Goal: Information Seeking & Learning: Learn about a topic

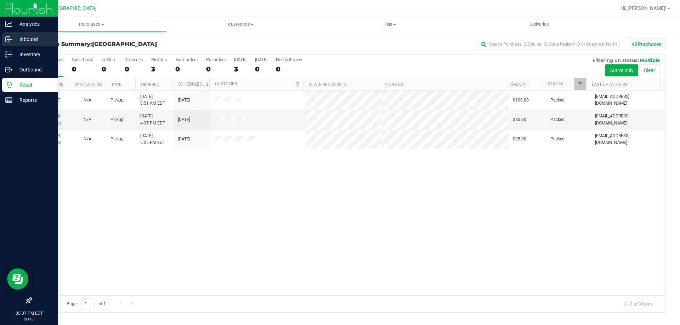
click at [2, 38] on div "Inbound" at bounding box center [30, 39] width 56 height 14
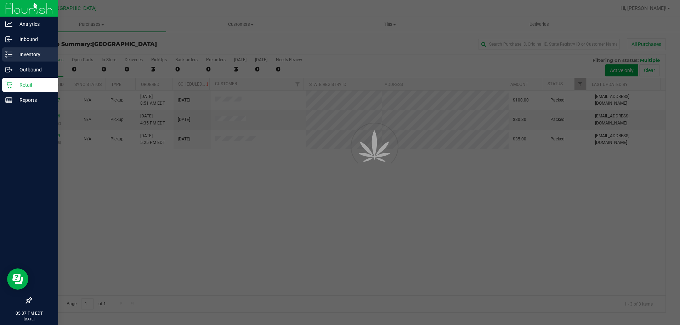
click at [21, 61] on div "Inventory" at bounding box center [30, 54] width 56 height 14
click at [21, 57] on p "Inventory" at bounding box center [33, 54] width 42 height 8
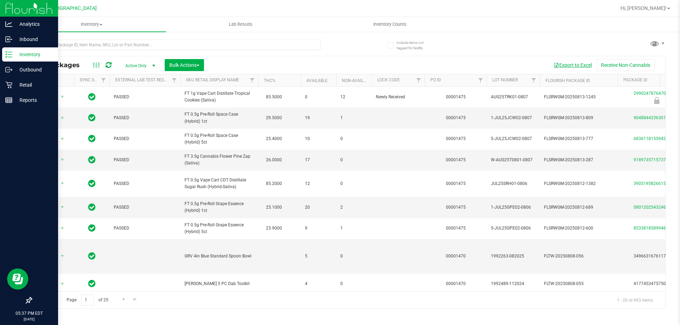
click at [570, 65] on button "Export to Excel" at bounding box center [572, 65] width 47 height 12
click at [489, 54] on div "All Packages Active Only Active Only Lab Samples Locked All External Internal B…" at bounding box center [348, 171] width 635 height 276
click at [570, 63] on button "Export to Excel" at bounding box center [572, 65] width 47 height 12
click at [20, 39] on p "Inbound" at bounding box center [33, 39] width 42 height 8
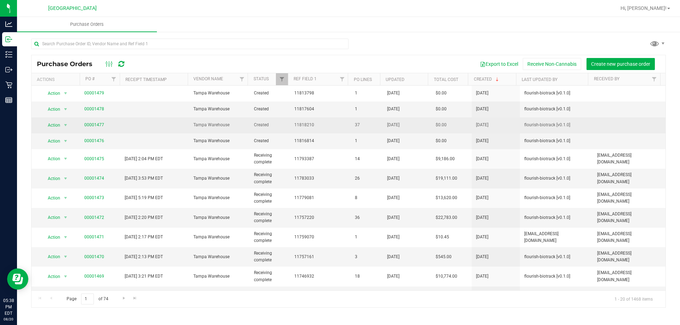
click at [98, 121] on td "00001477" at bounding box center [100, 126] width 40 height 16
click at [99, 123] on link "00001477" at bounding box center [94, 125] width 20 height 5
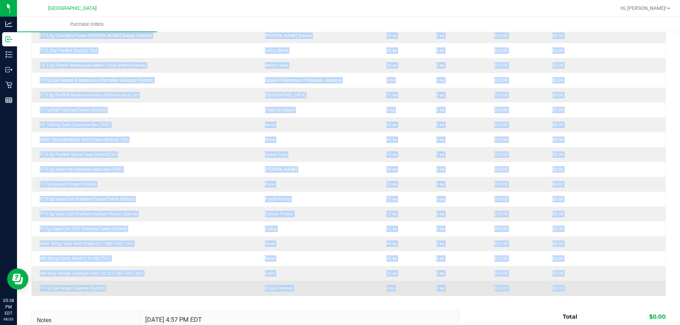
scroll to position [496, 0]
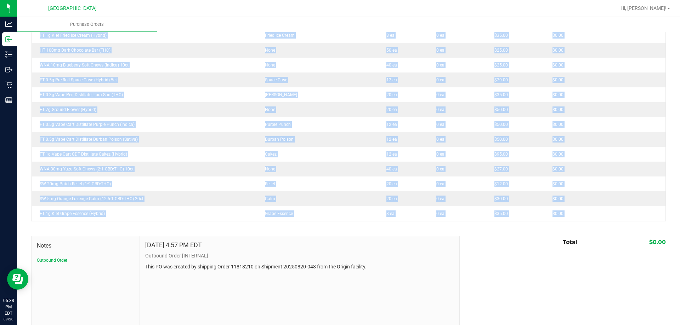
drag, startPoint x: 38, startPoint y: 170, endPoint x: 164, endPoint y: 222, distance: 135.6
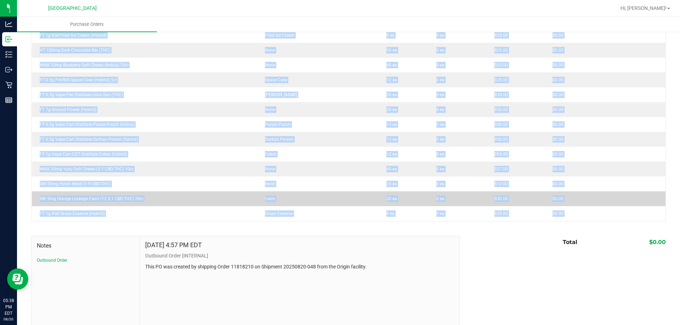
copy div "HT 2.5mg Blackberry Mints (THC) 40ct THC 15 ea 0 ea $30.00 $0.00 FT 1g Vape Car…"
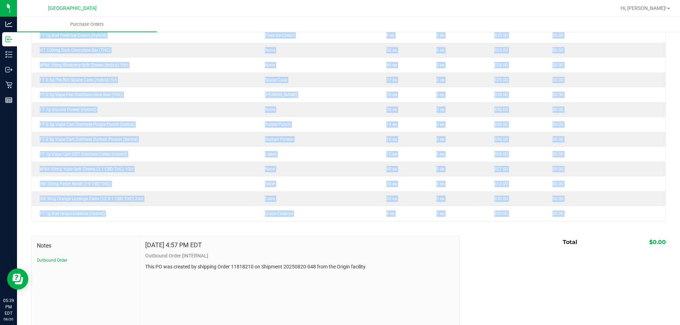
click at [415, 223] on div at bounding box center [348, 225] width 635 height 7
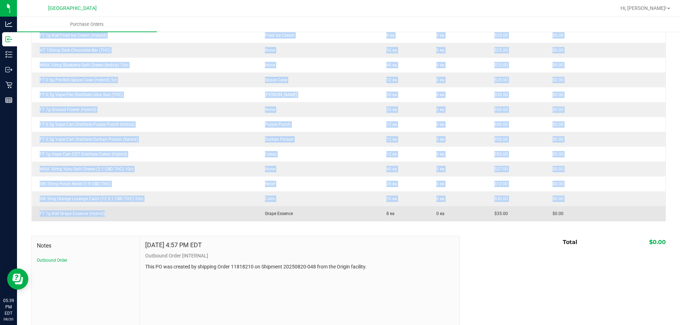
drag, startPoint x: 34, startPoint y: 173, endPoint x: 126, endPoint y: 217, distance: 101.8
copy tbody "HT 2.5mg Blackberry Mints (THC) 40ct THC 15 ea 0 ea $30.00 $0.00 FT 1g Vape Car…"
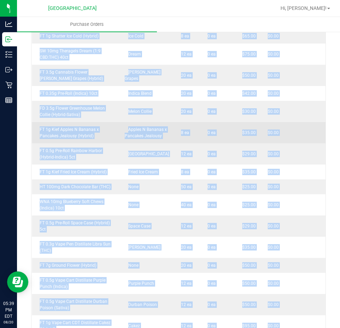
click at [284, 130] on td at bounding box center [305, 132] width 42 height 21
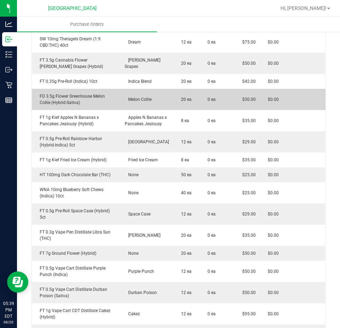
scroll to position [531, 0]
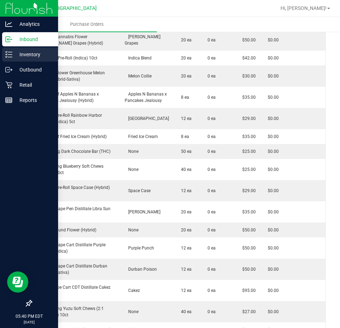
click at [13, 50] on p "Inventory" at bounding box center [33, 54] width 42 height 8
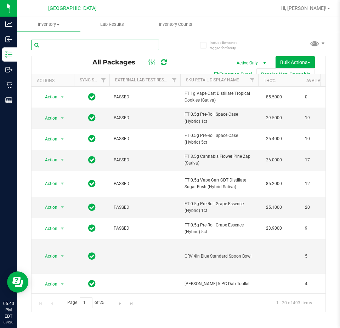
click at [101, 49] on input "text" at bounding box center [95, 45] width 128 height 11
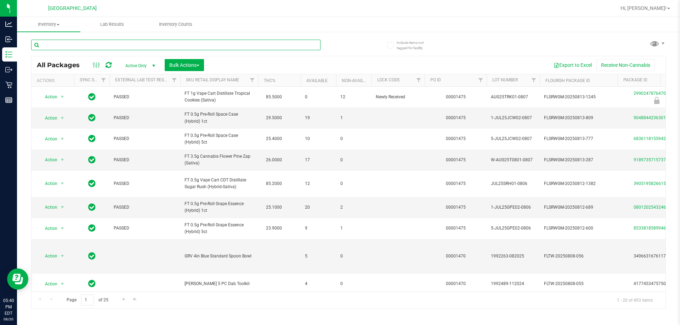
click at [110, 44] on input "text" at bounding box center [175, 45] width 289 height 11
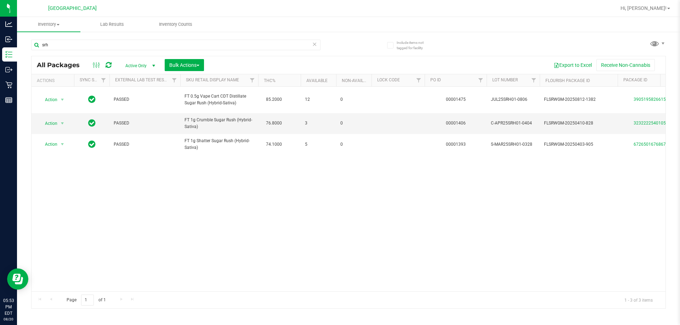
click at [369, 215] on div "Action Action Adjust qty Create package Edit attributes Global inventory Locate…" at bounding box center [349, 189] width 634 height 205
click at [523, 214] on div "Action Action Adjust qty Create package Edit attributes Global inventory Locate…" at bounding box center [349, 189] width 634 height 205
click at [81, 45] on input "srh" at bounding box center [175, 45] width 289 height 11
type input "s"
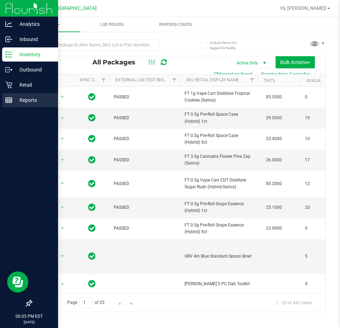
click at [5, 101] on div "Reports" at bounding box center [30, 100] width 56 height 14
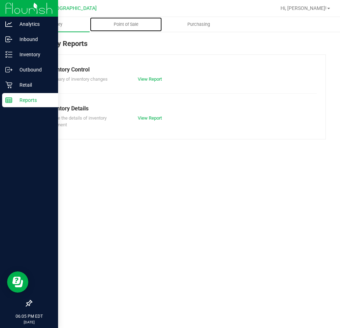
click at [112, 27] on span "Point of Sale" at bounding box center [126, 24] width 44 height 6
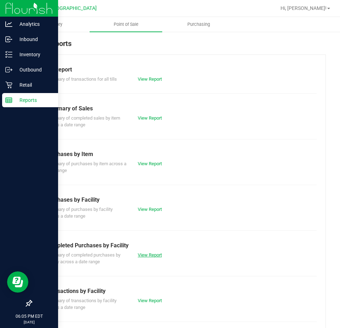
click at [147, 257] on link "View Report" at bounding box center [150, 254] width 24 height 5
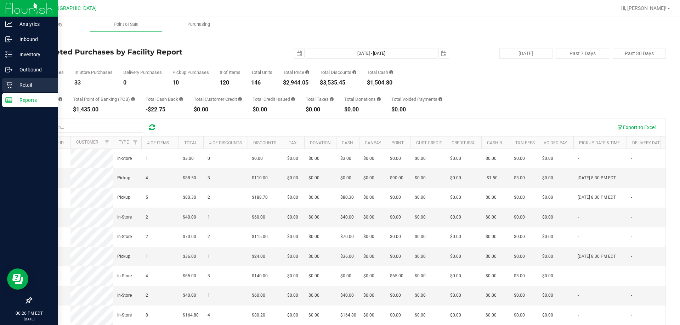
click at [13, 86] on p "Retail" at bounding box center [33, 85] width 42 height 8
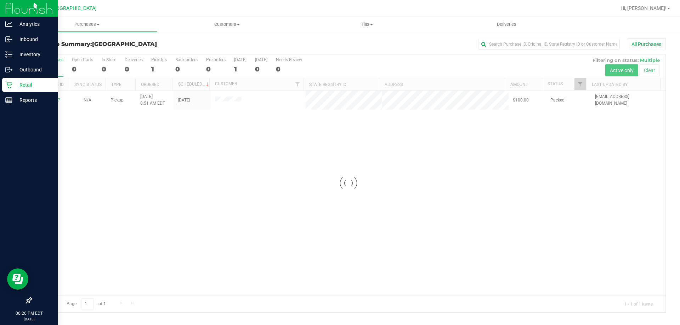
click at [540, 240] on div at bounding box center [349, 184] width 634 height 258
